Goal: Find specific page/section

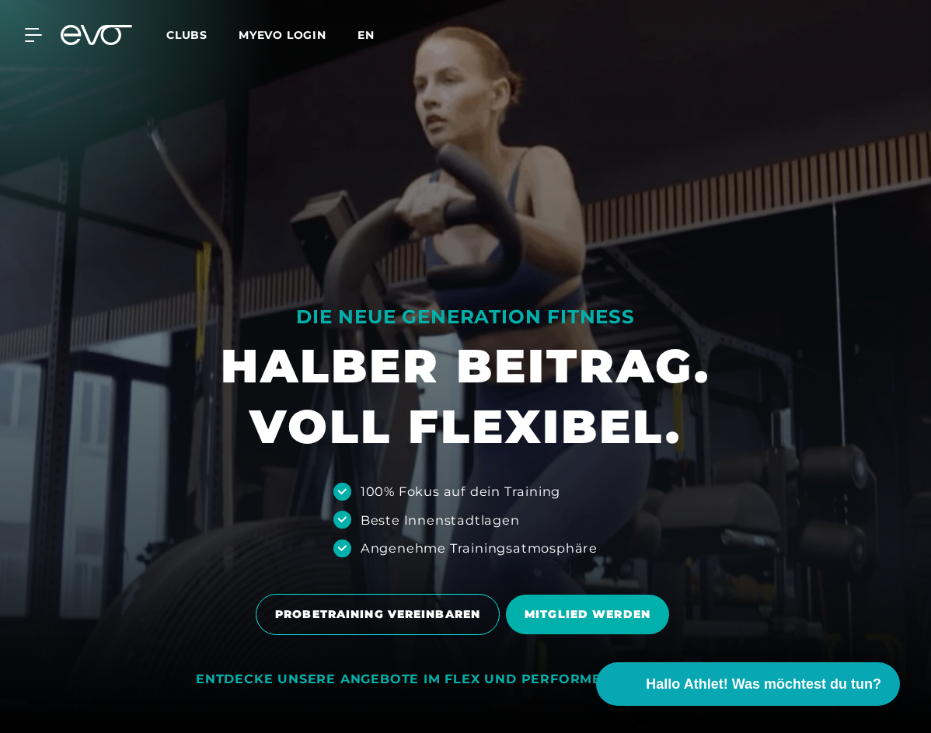
click at [371, 37] on span "en" at bounding box center [365, 35] width 17 height 14
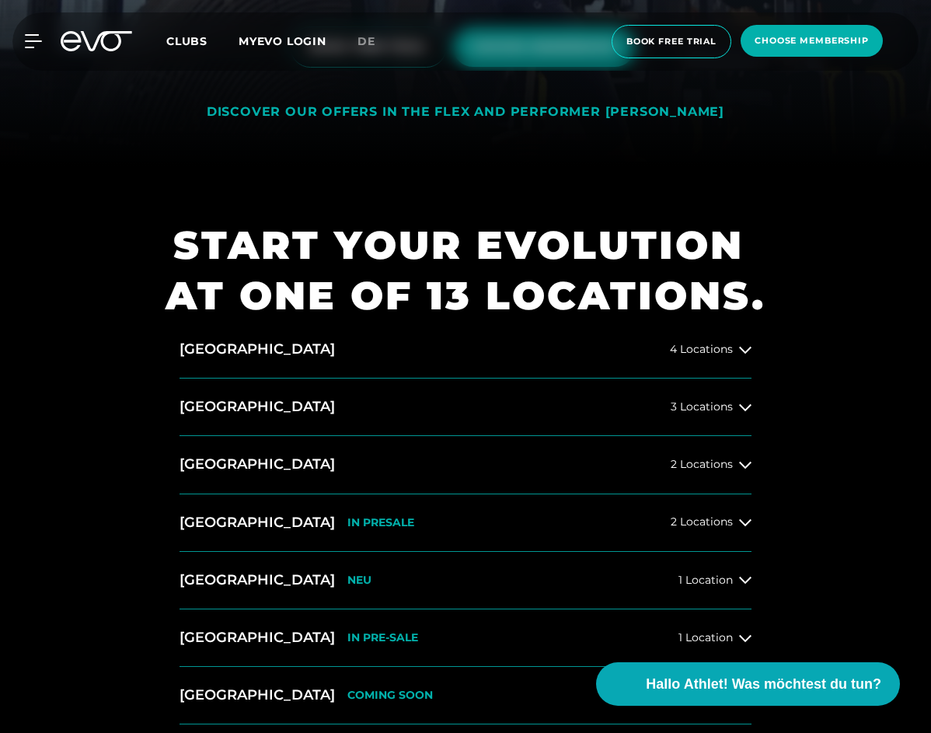
scroll to position [622, 0]
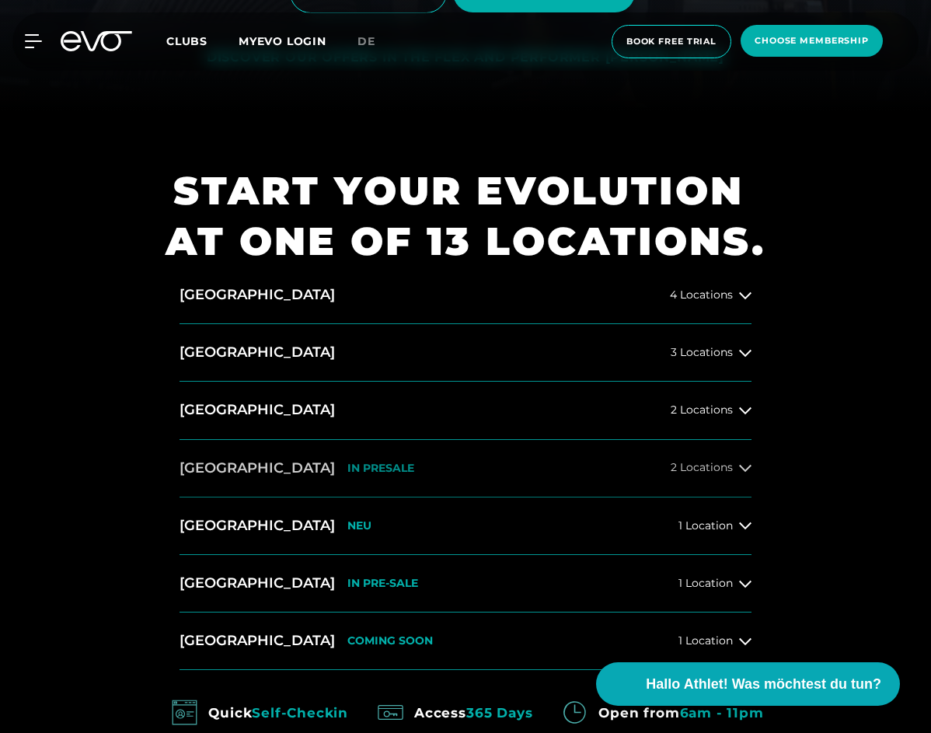
click at [398, 460] on button "[GEOGRAPHIC_DATA] IN [GEOGRAPHIC_DATA] 2 Locations" at bounding box center [465, 468] width 572 height 57
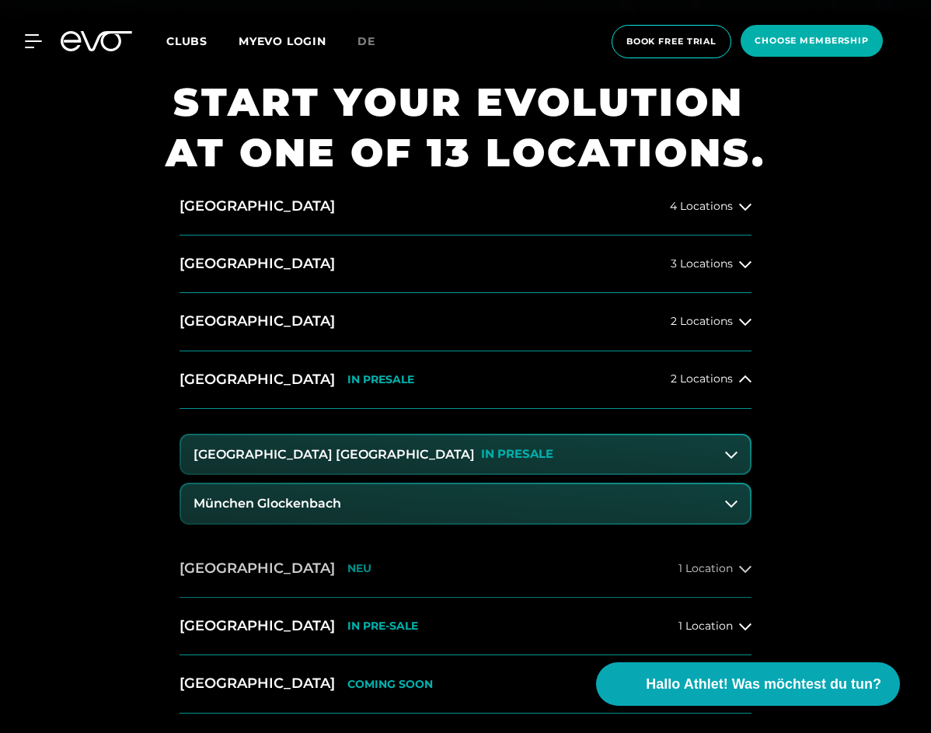
scroll to position [777, 0]
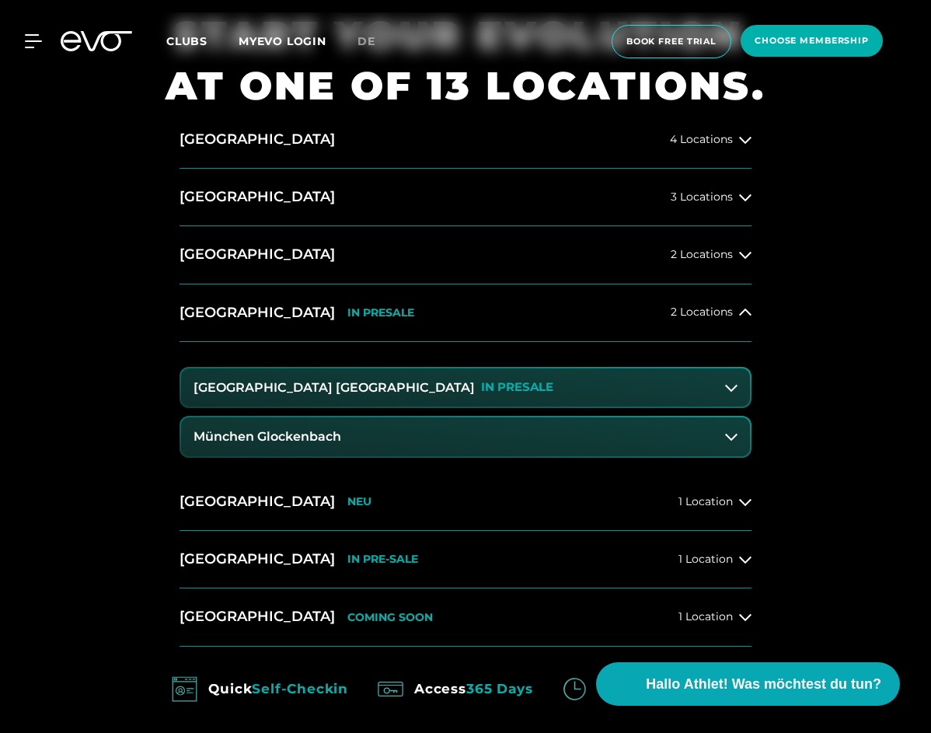
click at [476, 378] on button "[GEOGRAPHIC_DATA] Maxvorstadt IN [GEOGRAPHIC_DATA]" at bounding box center [465, 387] width 569 height 39
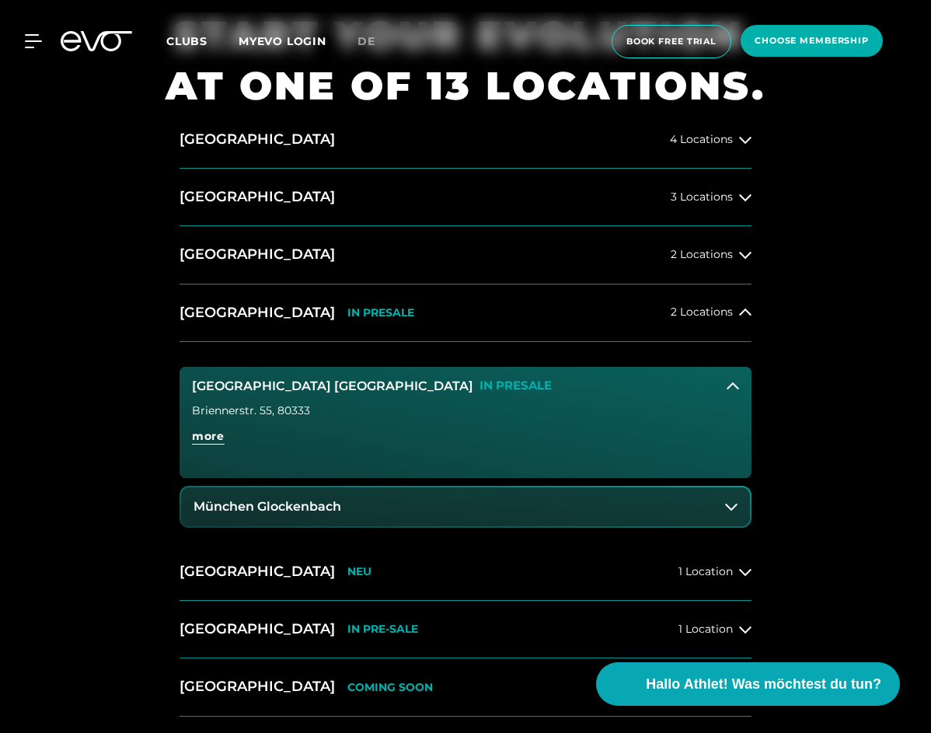
click at [246, 410] on div "Briennerstr. 55 , 80333" at bounding box center [465, 410] width 547 height 11
copy div "Briennerstr. 55 , 80333"
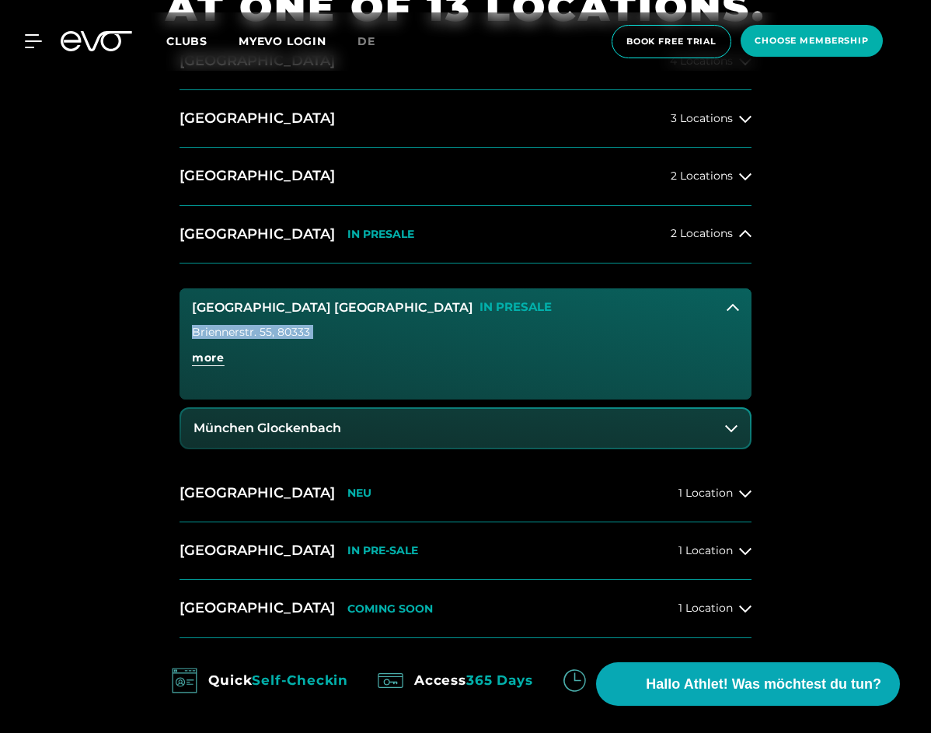
scroll to position [932, 0]
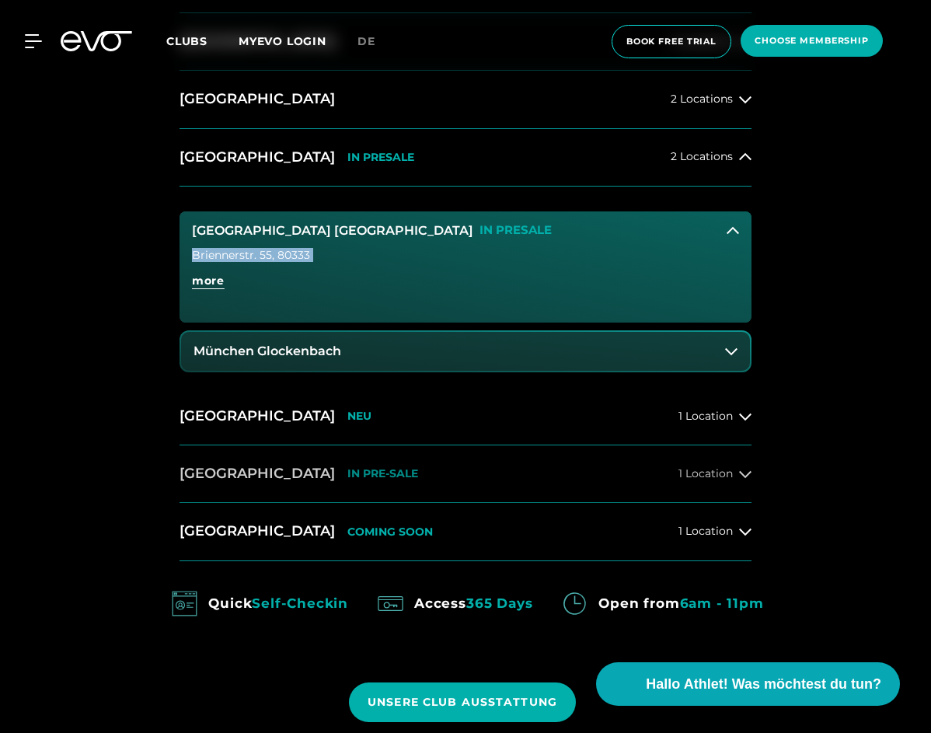
click at [428, 477] on button "[GEOGRAPHIC_DATA] IN PRE-SALE 1 Location" at bounding box center [465, 473] width 572 height 57
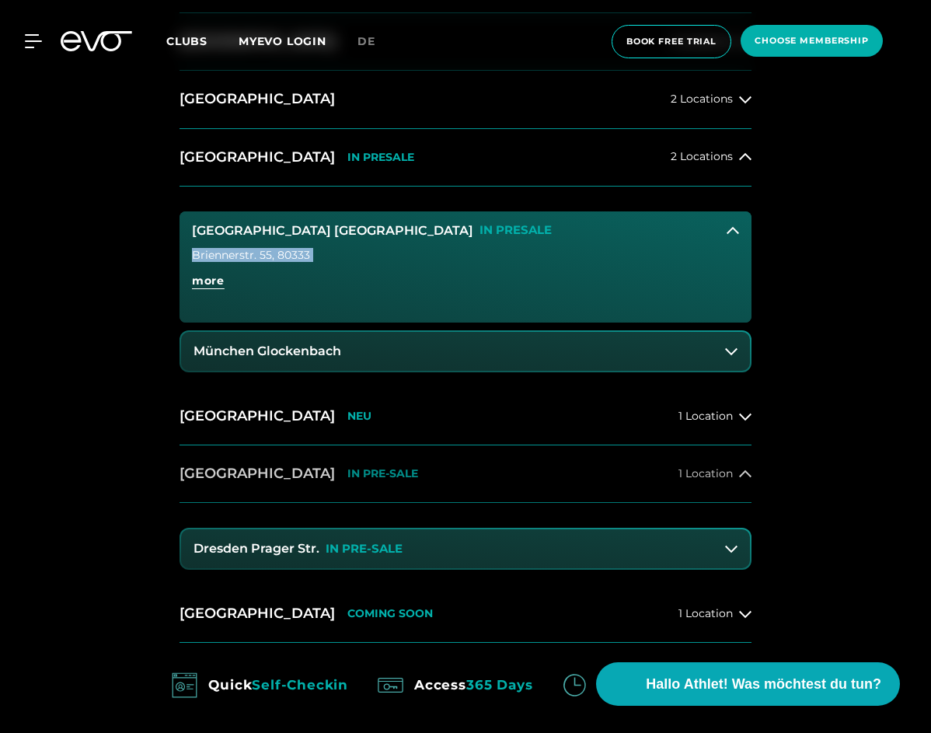
click at [428, 477] on button "[GEOGRAPHIC_DATA] IN PRE-SALE 1 Location" at bounding box center [465, 473] width 572 height 57
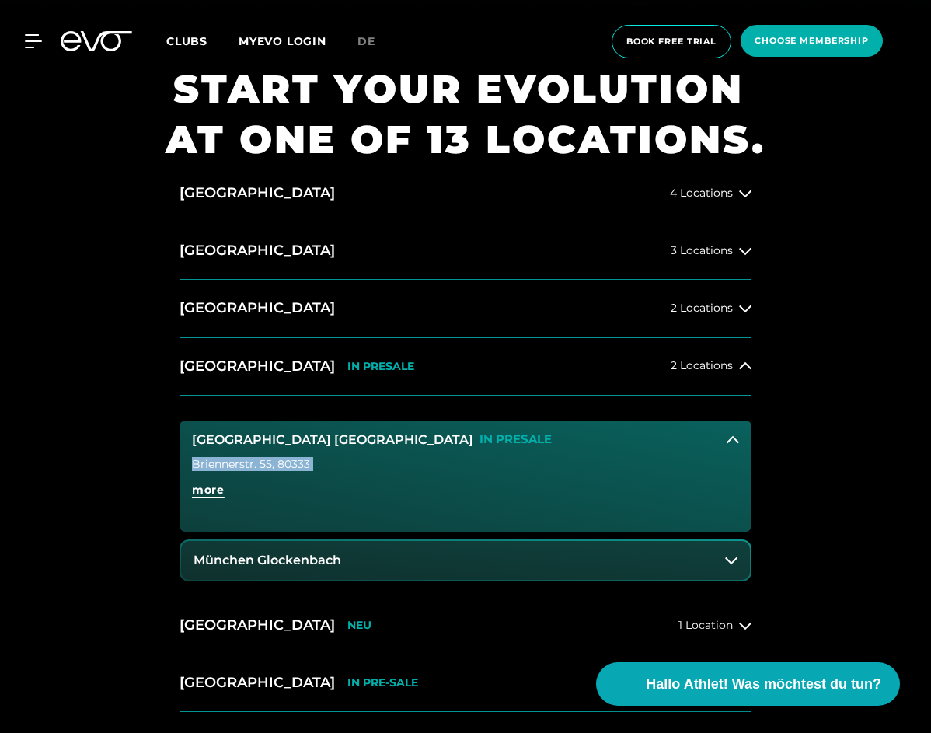
scroll to position [699, 0]
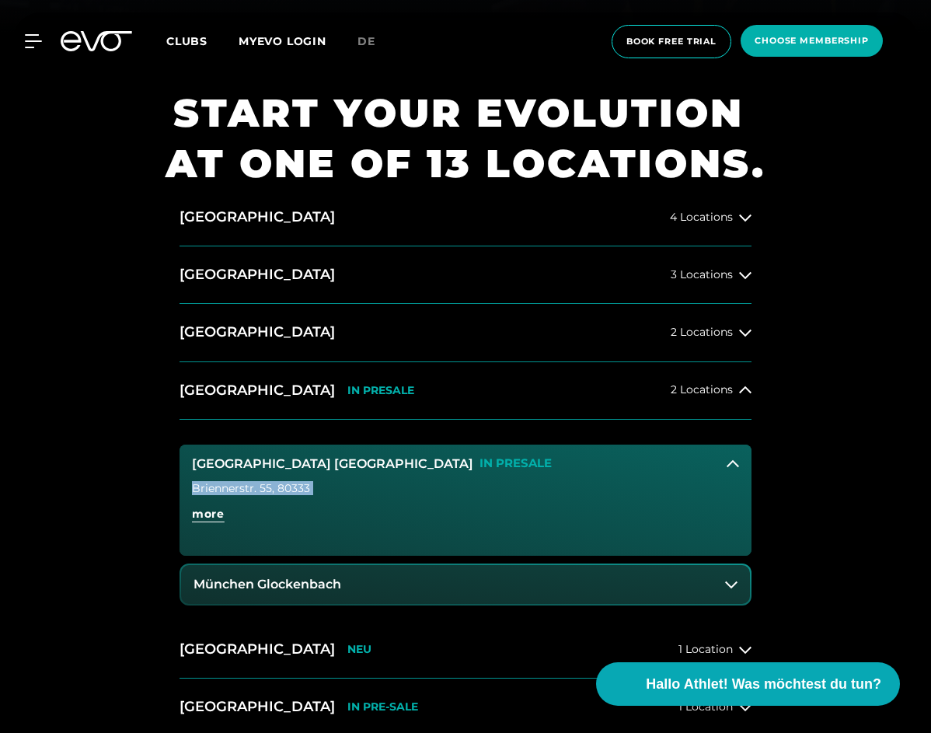
click at [271, 583] on h3 "München Glockenbach" at bounding box center [267, 584] width 148 height 14
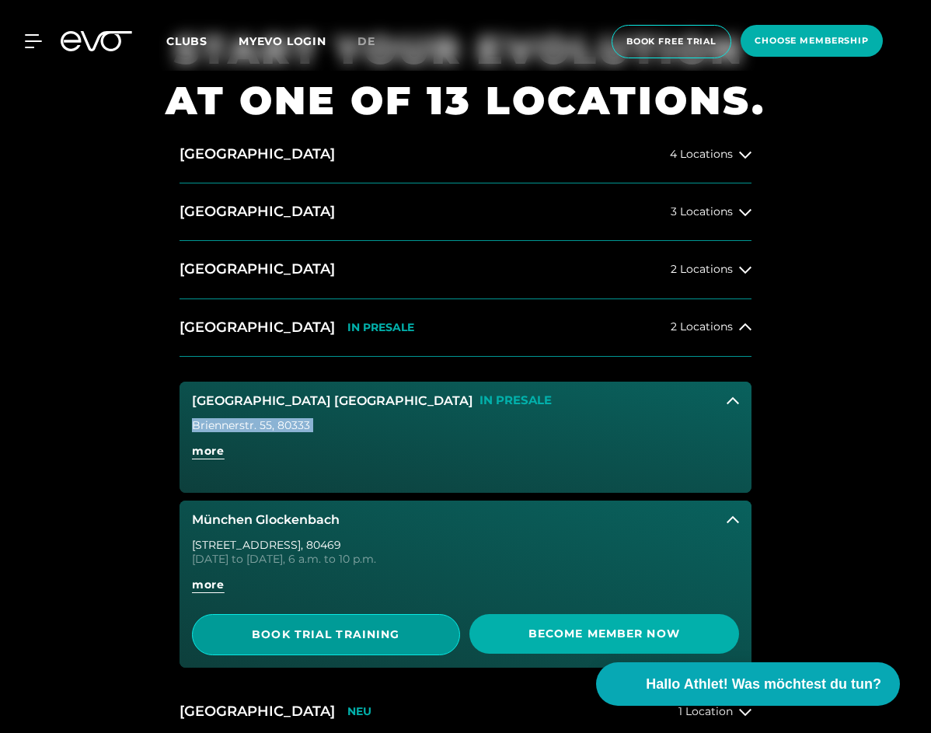
scroll to position [777, 0]
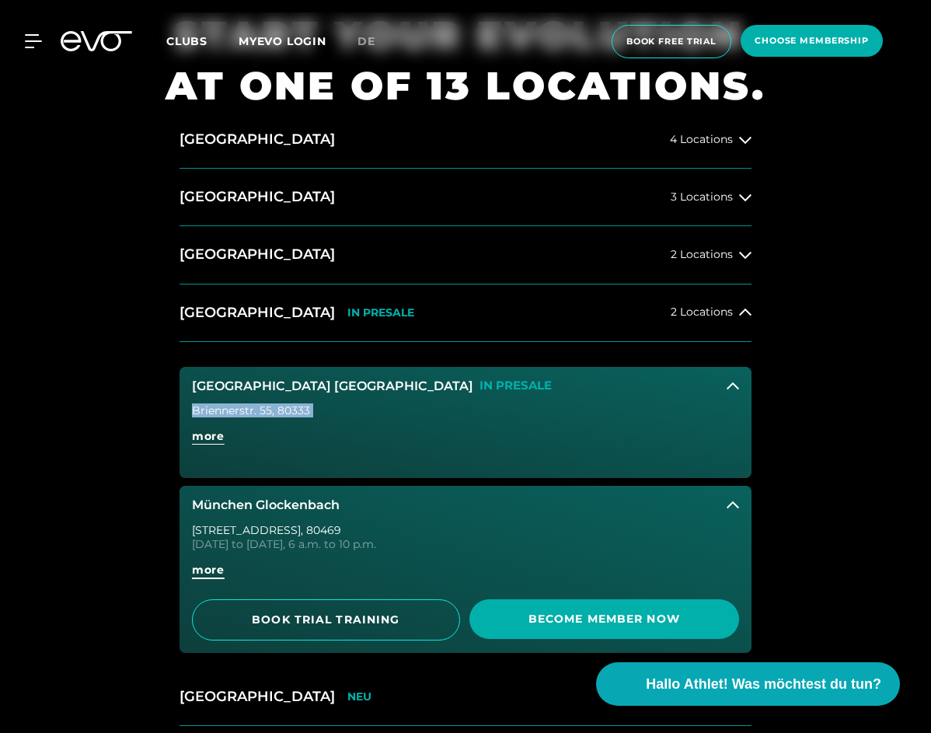
click at [216, 572] on span "more" at bounding box center [208, 570] width 33 height 16
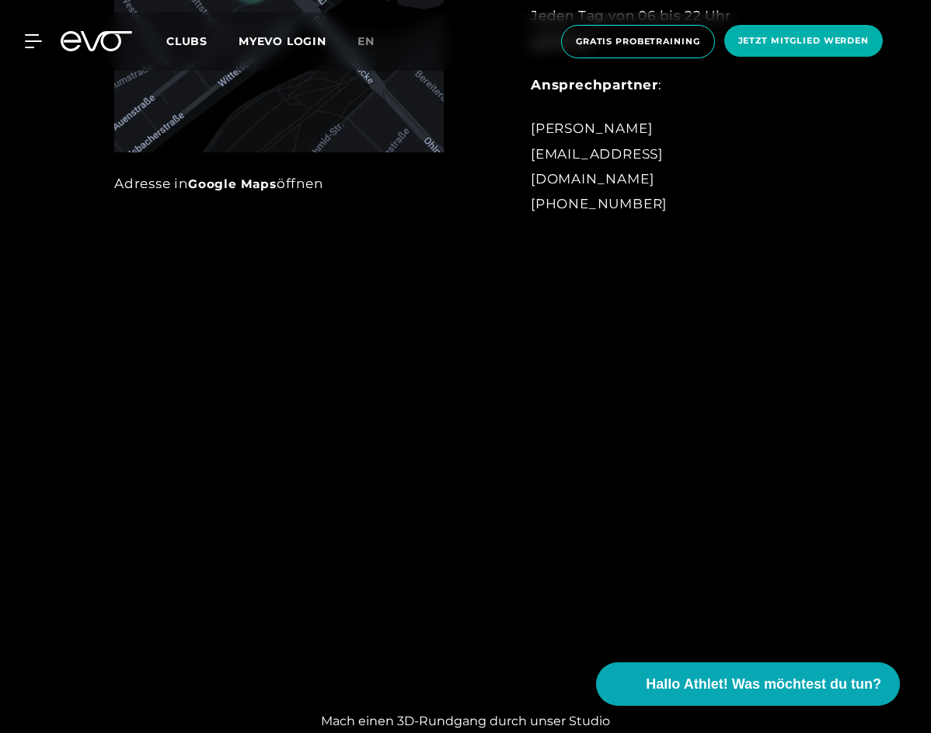
scroll to position [1243, 0]
